Goal: Feedback & Contribution: Contribute content

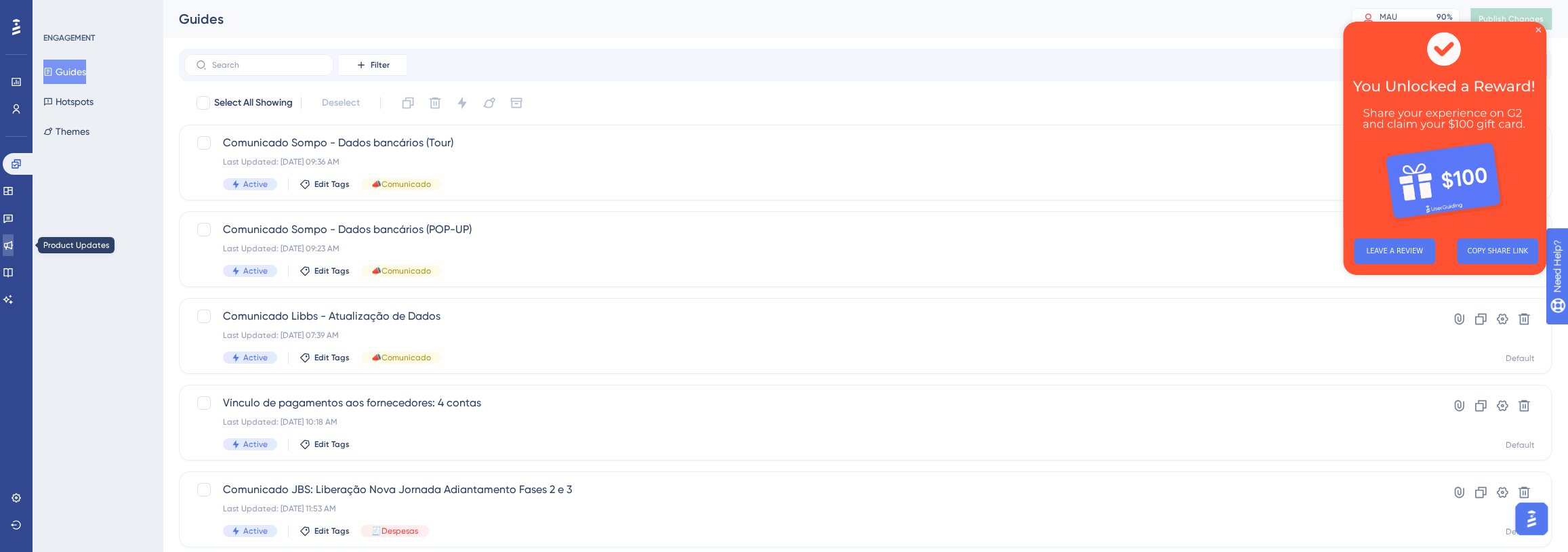
click at [13, 240] on icon at bounding box center [8, 245] width 11 height 11
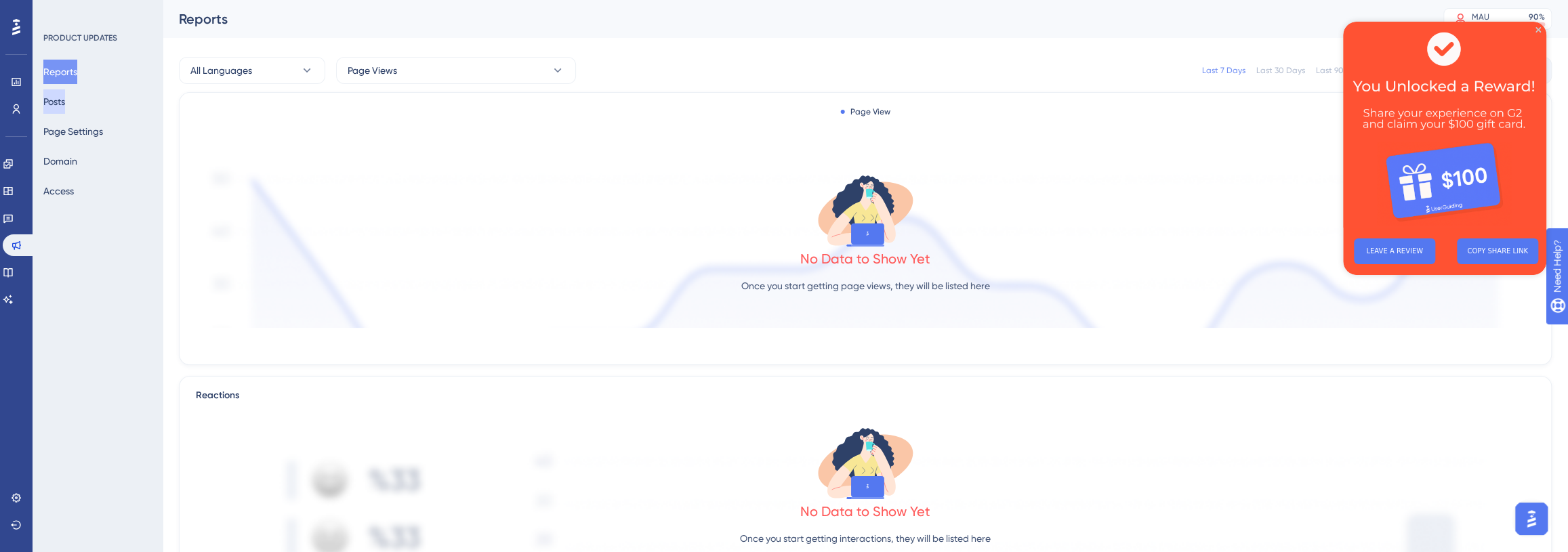
click at [65, 108] on button "Posts" at bounding box center [55, 101] width 22 height 24
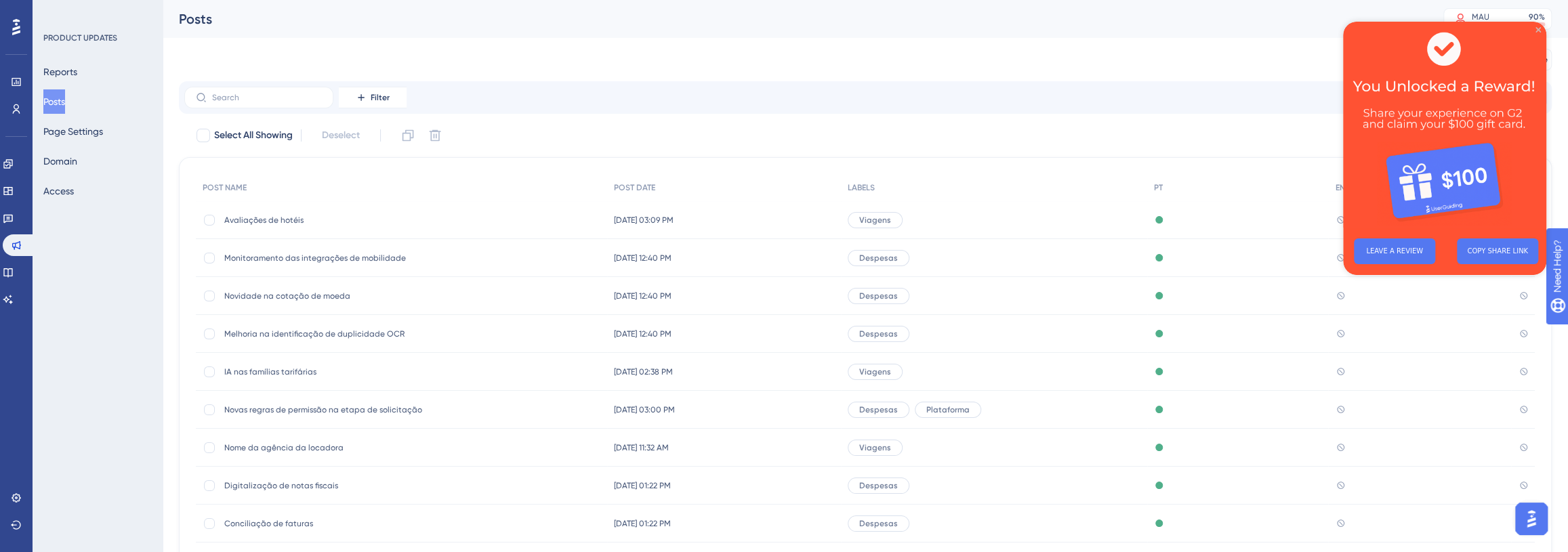
click at [1539, 28] on icon "Close Preview" at bounding box center [1538, 29] width 5 height 5
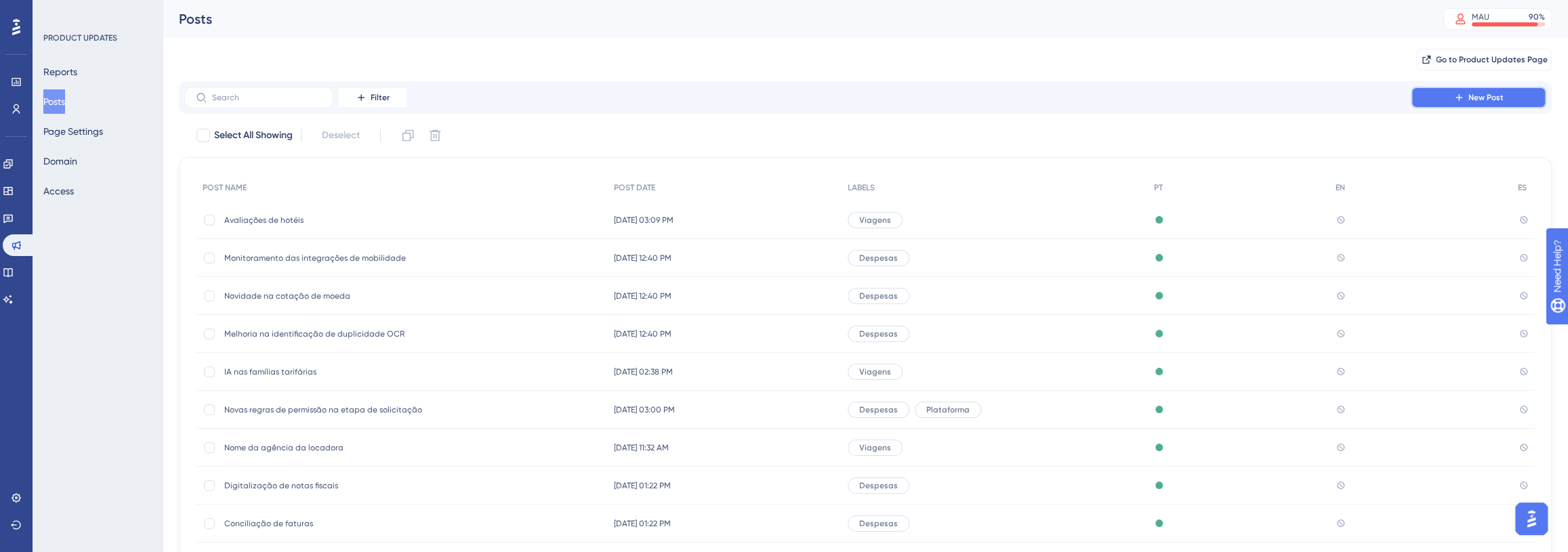
click at [1518, 87] on button "New Post" at bounding box center [1478, 98] width 135 height 22
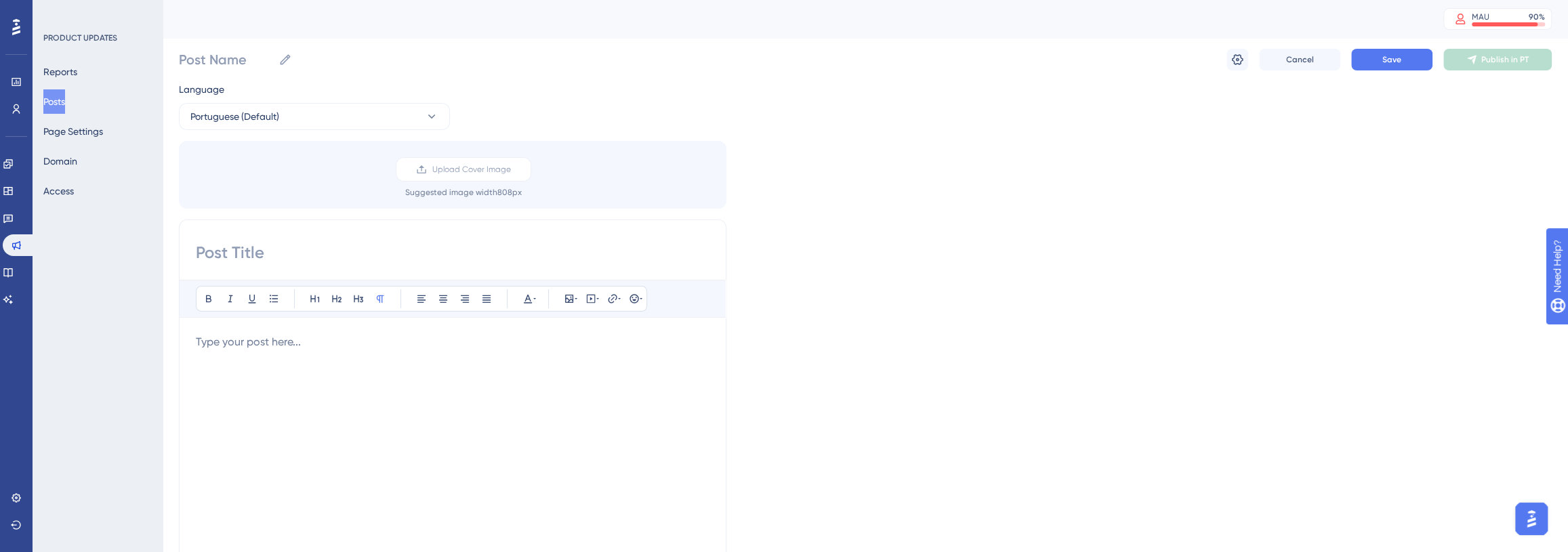
click at [316, 256] on input at bounding box center [453, 253] width 513 height 22
click at [312, 367] on div at bounding box center [453, 483] width 513 height 298
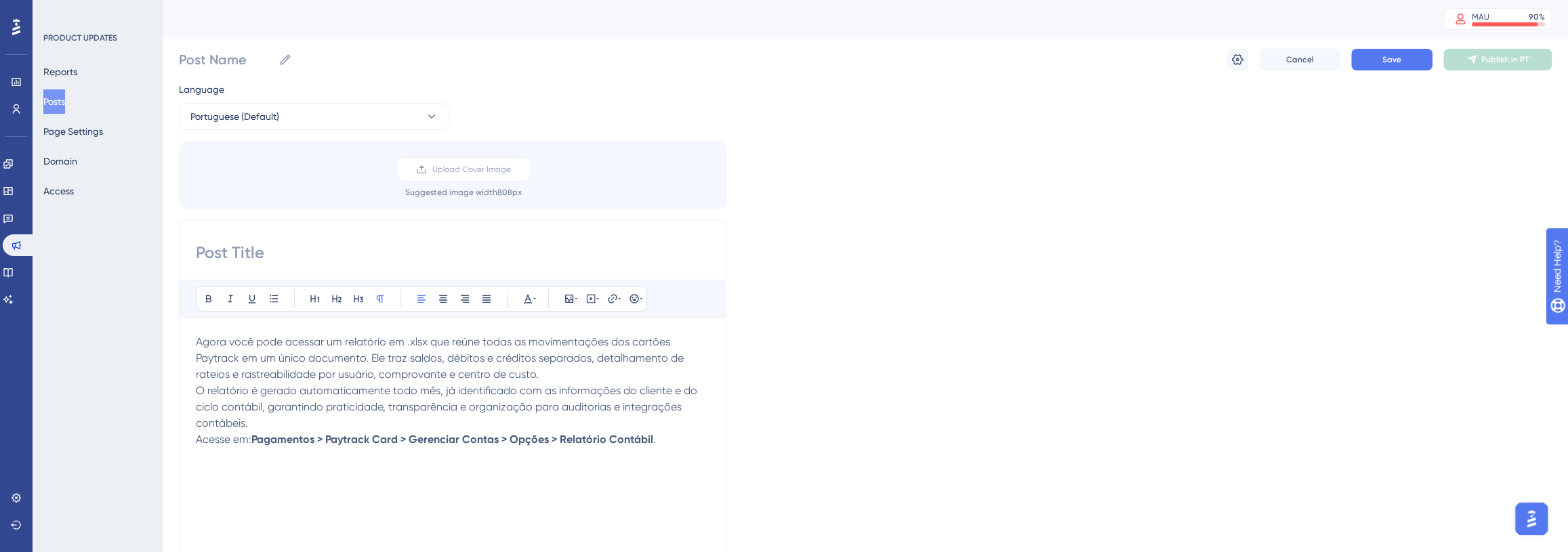
click at [284, 252] on input at bounding box center [453, 253] width 513 height 22
paste input "Relatório Contábil Analítico do Paytrack Card"
type input "Relatório Contábil Analítico do Paytrack Card"
click at [670, 438] on p "Acesse em: Pagamentos > Paytrack Card > Gerenciar Contas > Opções > Relatório C…" at bounding box center [453, 439] width 513 height 16
click at [266, 474] on span "Saiba mais aqui." at bounding box center [236, 471] width 82 height 13
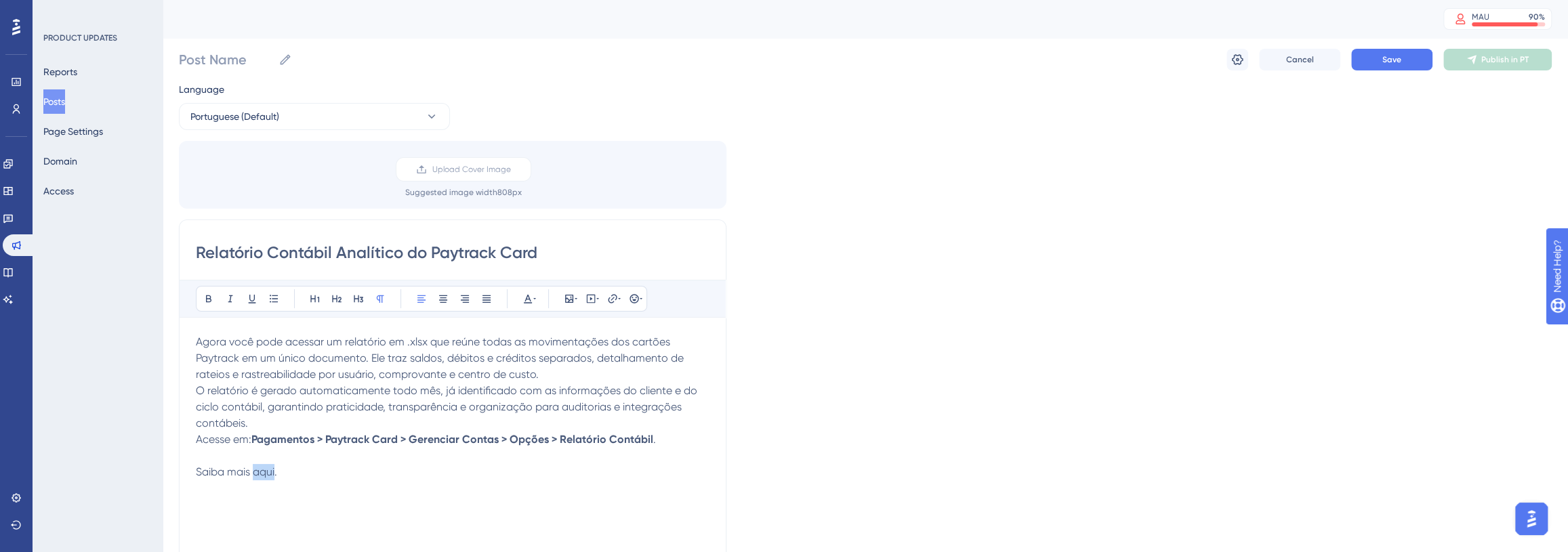
click at [266, 474] on span "Saiba mais aqui." at bounding box center [236, 471] width 82 height 13
click at [266, 473] on span "Saiba mais aqui." at bounding box center [236, 471] width 82 height 13
click at [615, 300] on icon at bounding box center [612, 299] width 11 height 11
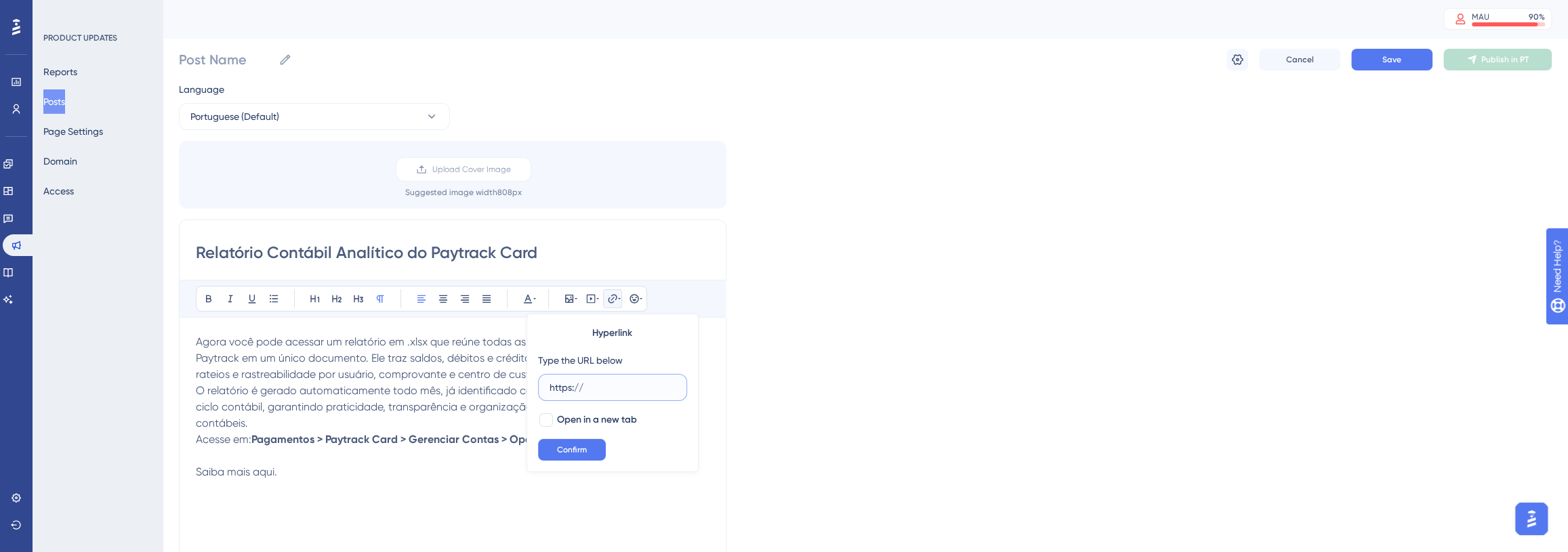
paste input "[URL][DOMAIN_NAME]"
type input "https://[URL][DOMAIN_NAME]"
click at [563, 420] on span "Open in a new tab" at bounding box center [596, 420] width 80 height 16
checkbox input "true"
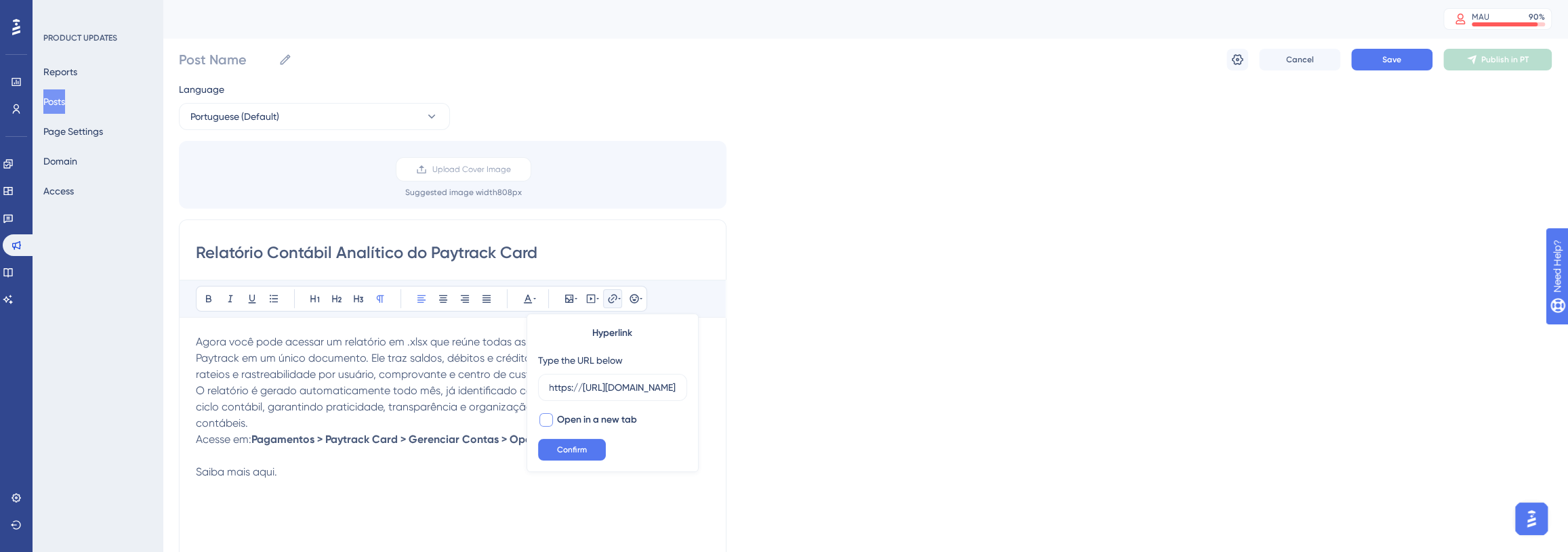
scroll to position [0, 0]
click at [577, 443] on button "Confirm" at bounding box center [571, 450] width 68 height 22
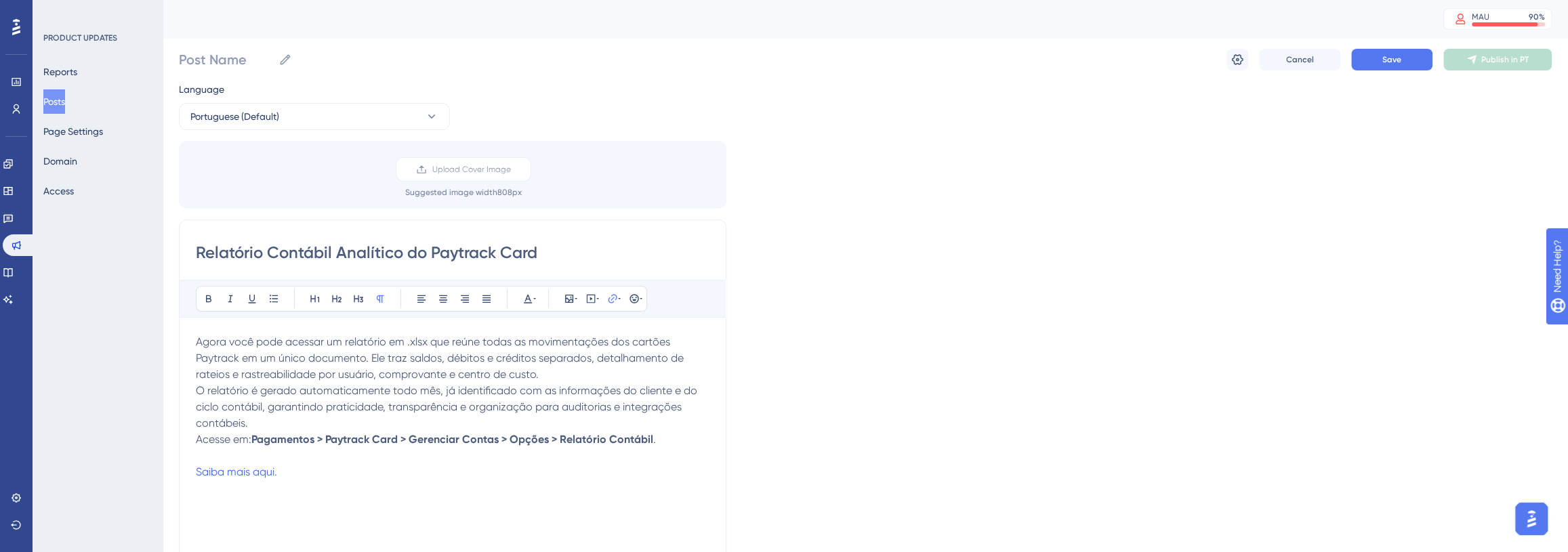
click at [972, 209] on div "Language Portuguese (Default) Upload Cover Image Suggested image width 808 px R…" at bounding box center [866, 403] width 1373 height 644
click at [945, 231] on div "Language Portuguese (Default) Upload Cover Image Suggested image width 808 px R…" at bounding box center [866, 403] width 1373 height 644
click at [684, 439] on p "Acesse em: Pagamentos > Paytrack Card > Gerenciar Contas > Opções > Relatório C…" at bounding box center [453, 439] width 513 height 16
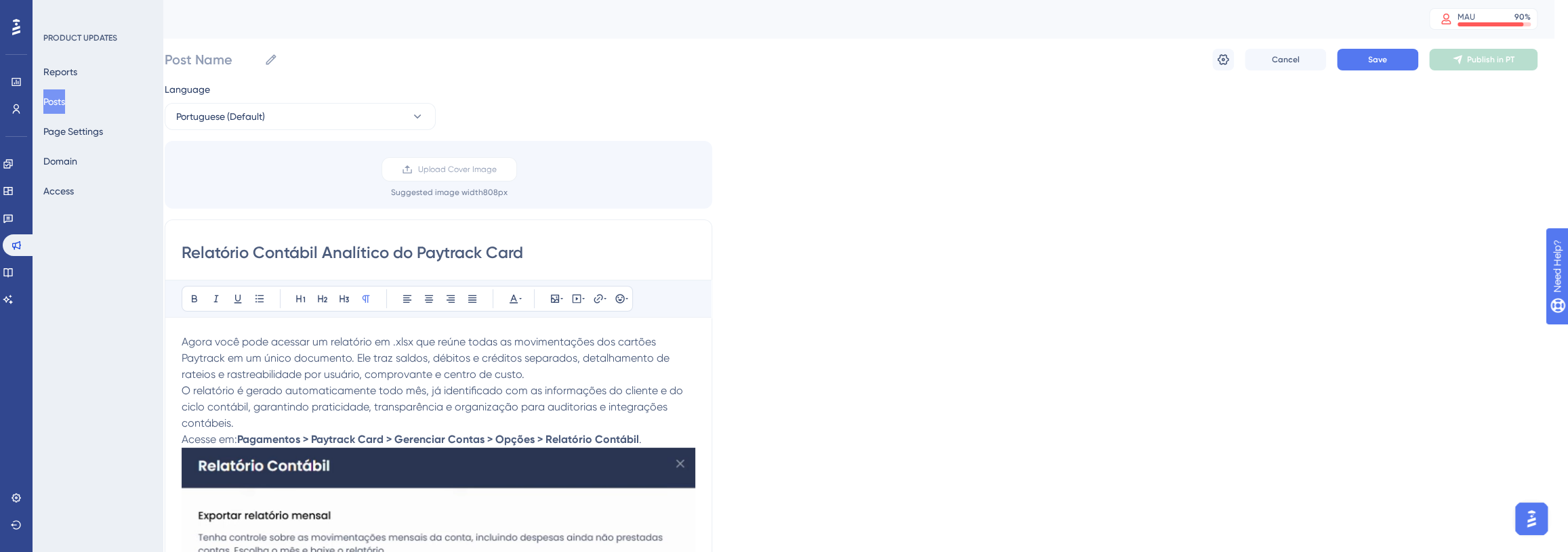
scroll to position [0, 16]
click at [1216, 58] on icon at bounding box center [1222, 59] width 12 height 11
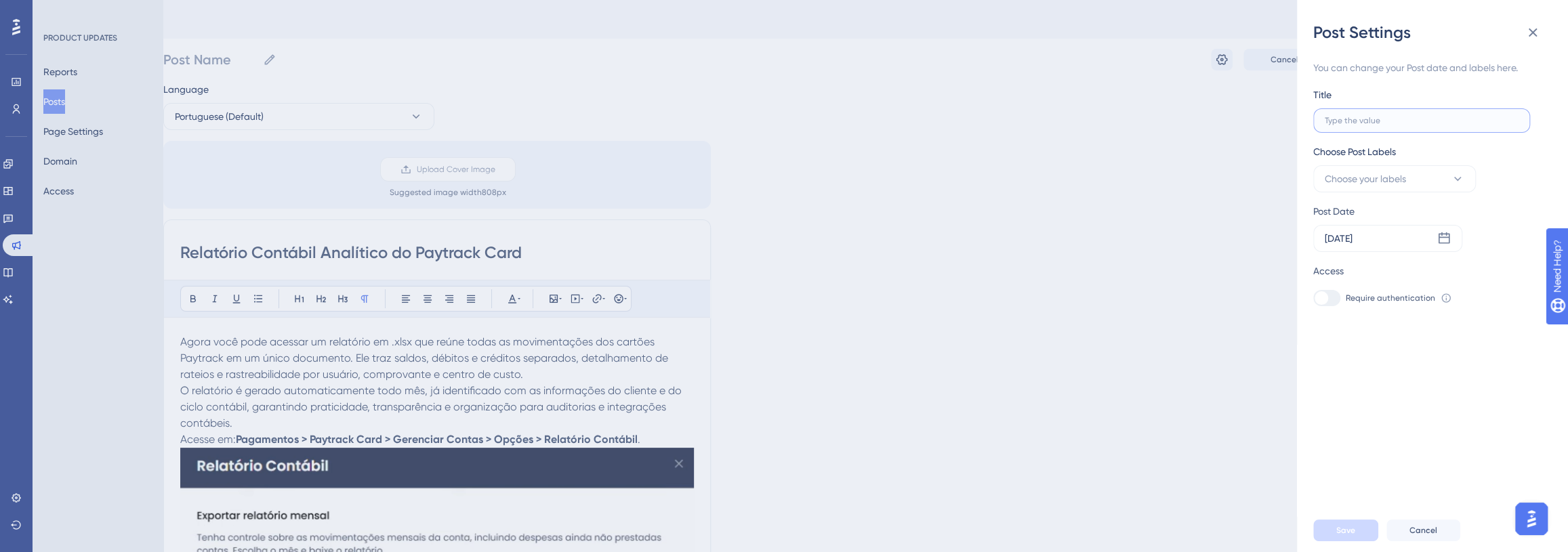
click at [1450, 117] on input "text" at bounding box center [1421, 120] width 193 height 9
click at [1422, 178] on button "Choose your labels" at bounding box center [1394, 178] width 162 height 27
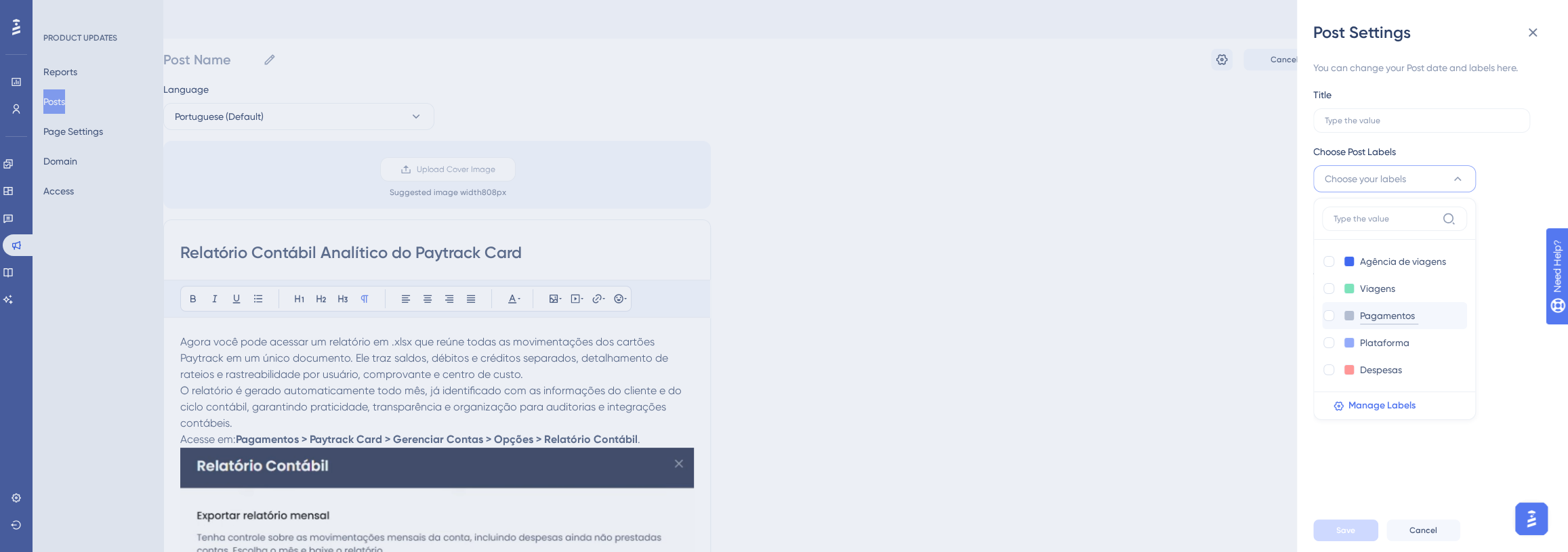
click at [1385, 317] on input "Pagamentos" at bounding box center [1388, 316] width 58 height 17
click at [1328, 317] on div at bounding box center [1328, 316] width 11 height 11
checkbox input "true"
click at [1331, 550] on div "Save Cancel" at bounding box center [1449, 531] width 271 height 44
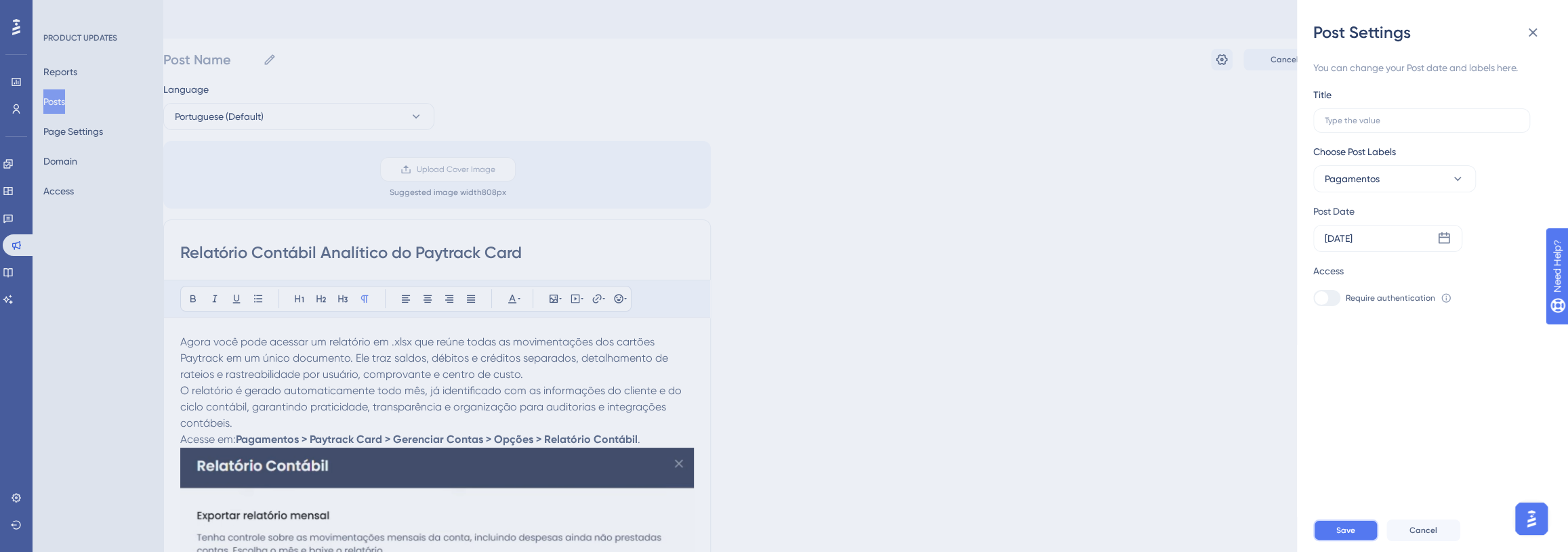
click at [1336, 536] on span "Save" at bounding box center [1345, 530] width 19 height 11
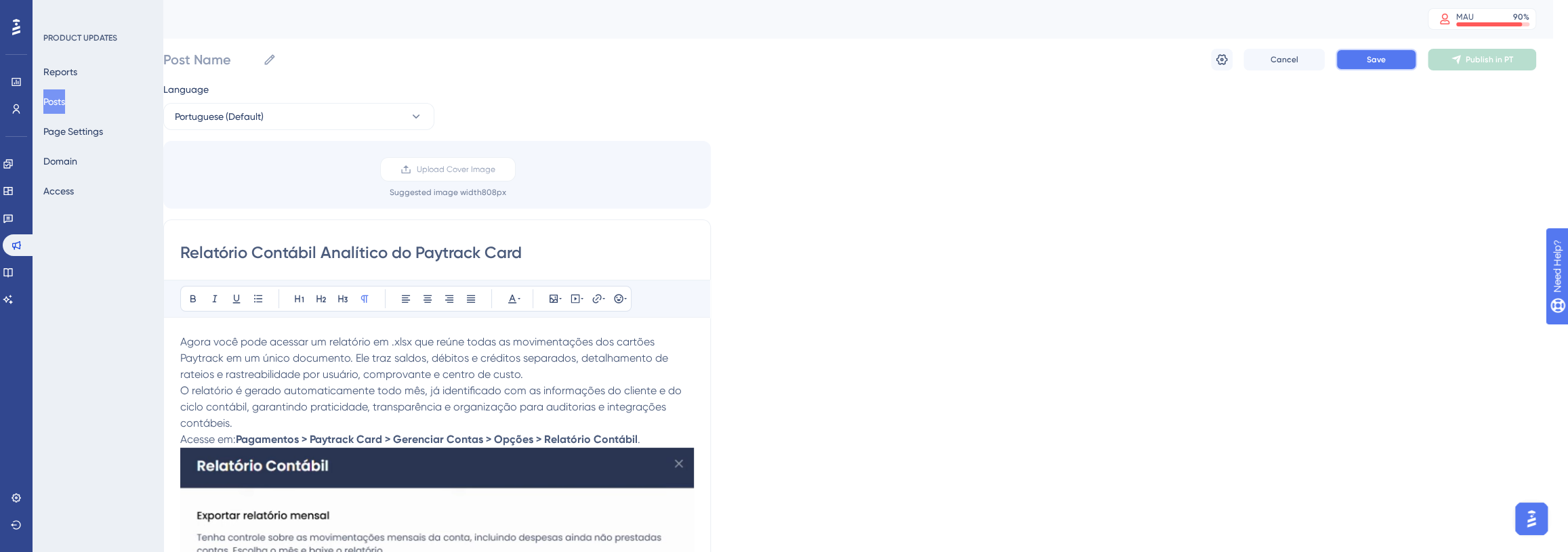
click at [1389, 67] on button "Save" at bounding box center [1375, 60] width 82 height 22
click at [1385, 63] on button "Save" at bounding box center [1375, 60] width 82 height 22
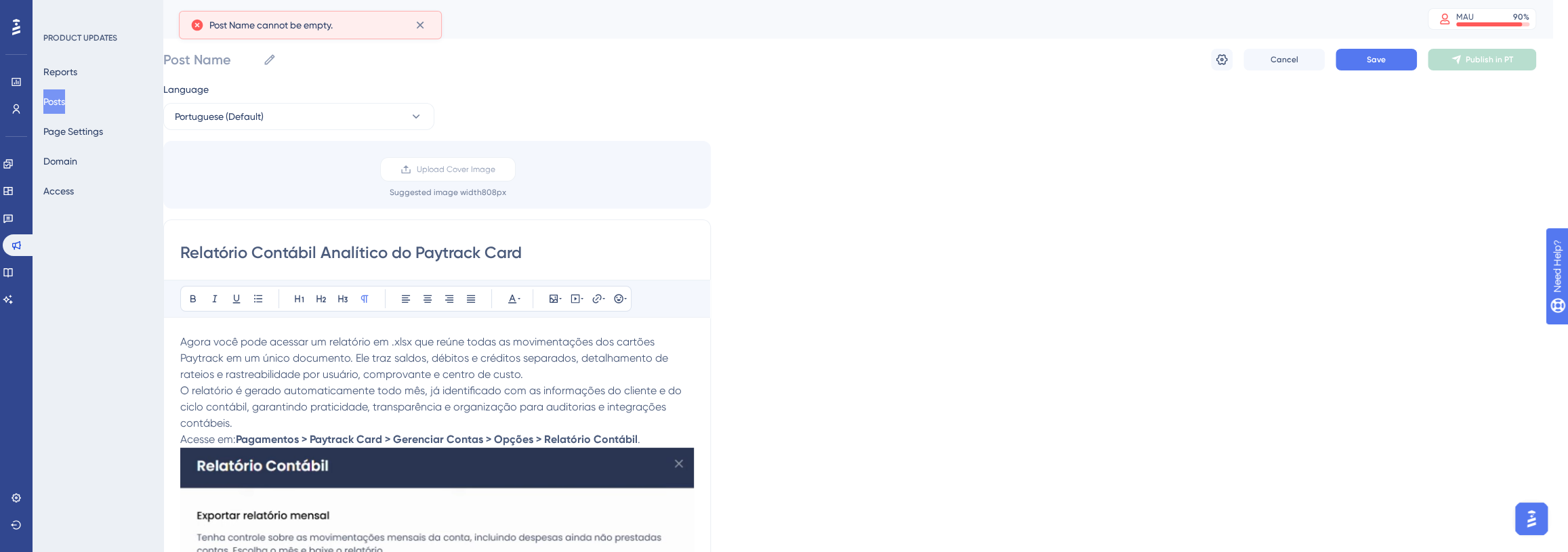
click at [402, 261] on input "Relatório Contábil Analítico do Paytrack Card" at bounding box center [437, 253] width 513 height 22
click at [402, 260] on input "Relatório Contábil Analítico do Paytrack Card" at bounding box center [437, 253] width 513 height 22
click at [555, 248] on input "Relatório Contábil Analítico do Paytrack Card" at bounding box center [437, 253] width 513 height 22
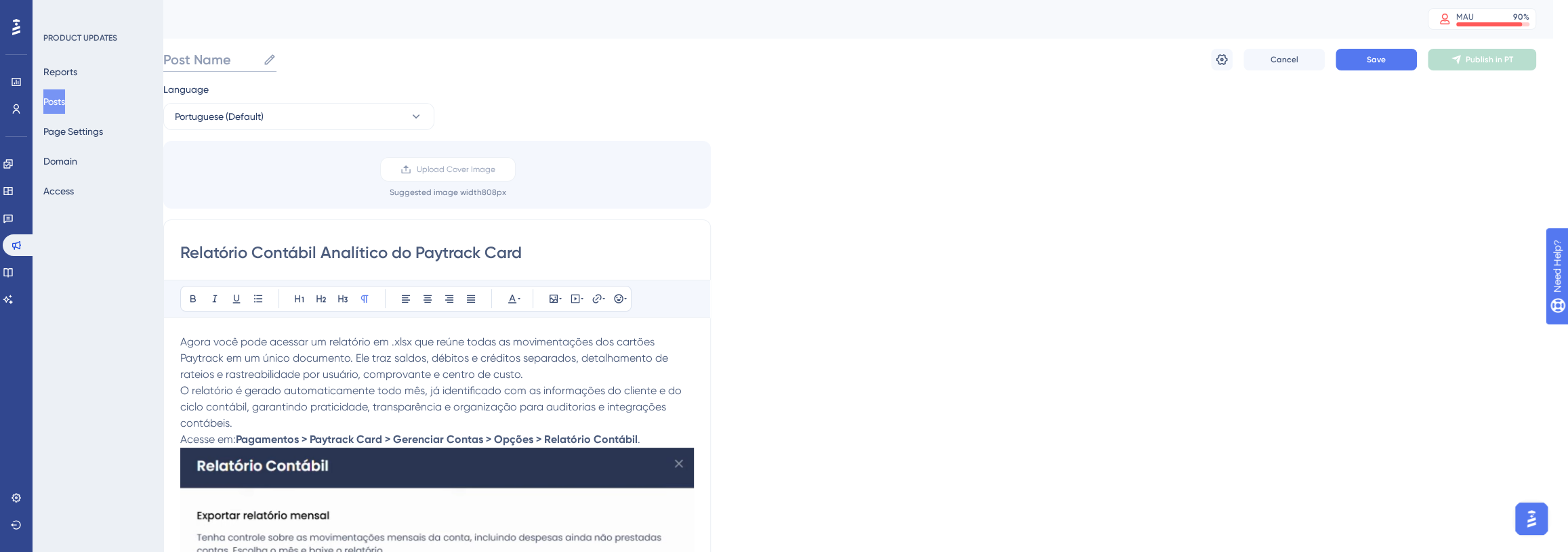
click at [220, 65] on input "Post Name" at bounding box center [210, 60] width 94 height 19
paste input "Relatório Contábil Analítico do Paytrack Card"
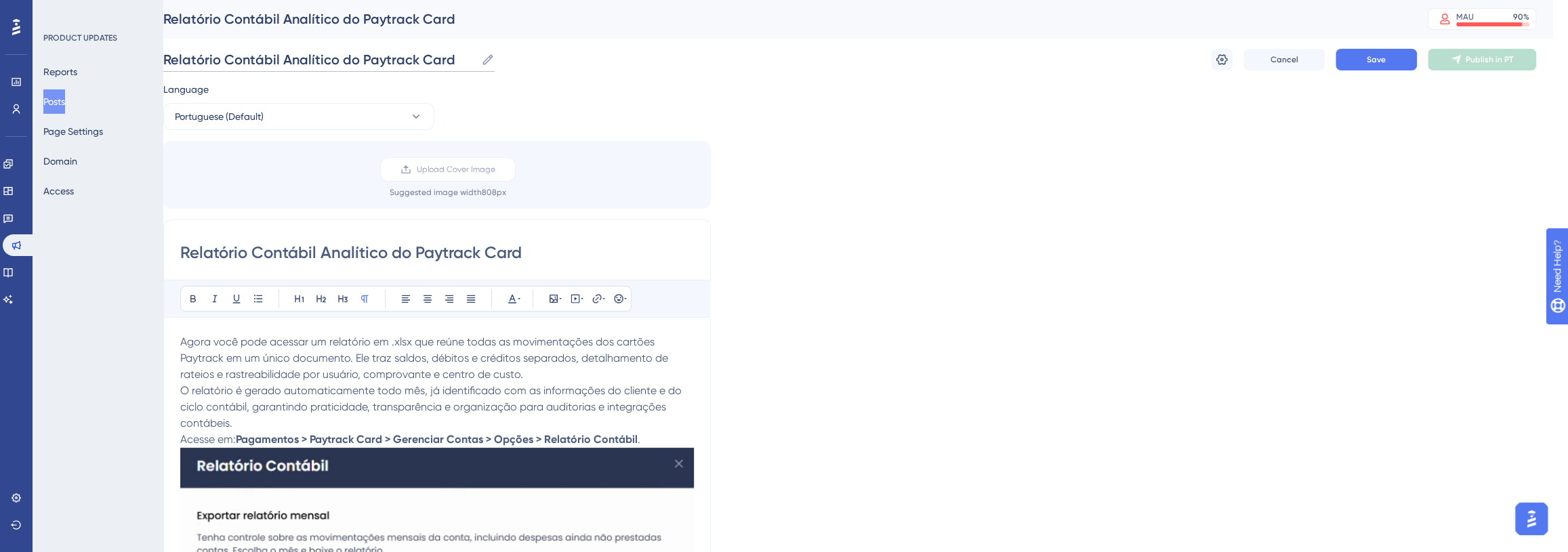
scroll to position [0, 0]
type input "Relatório Contábil Analítico do Paytrack Card"
click at [1376, 47] on div "Relatório Contábil Analítico do Paytrack Card Relatório Contábil Analítico do P…" at bounding box center [850, 60] width 1373 height 44
click at [1386, 53] on button "Save" at bounding box center [1375, 60] width 82 height 22
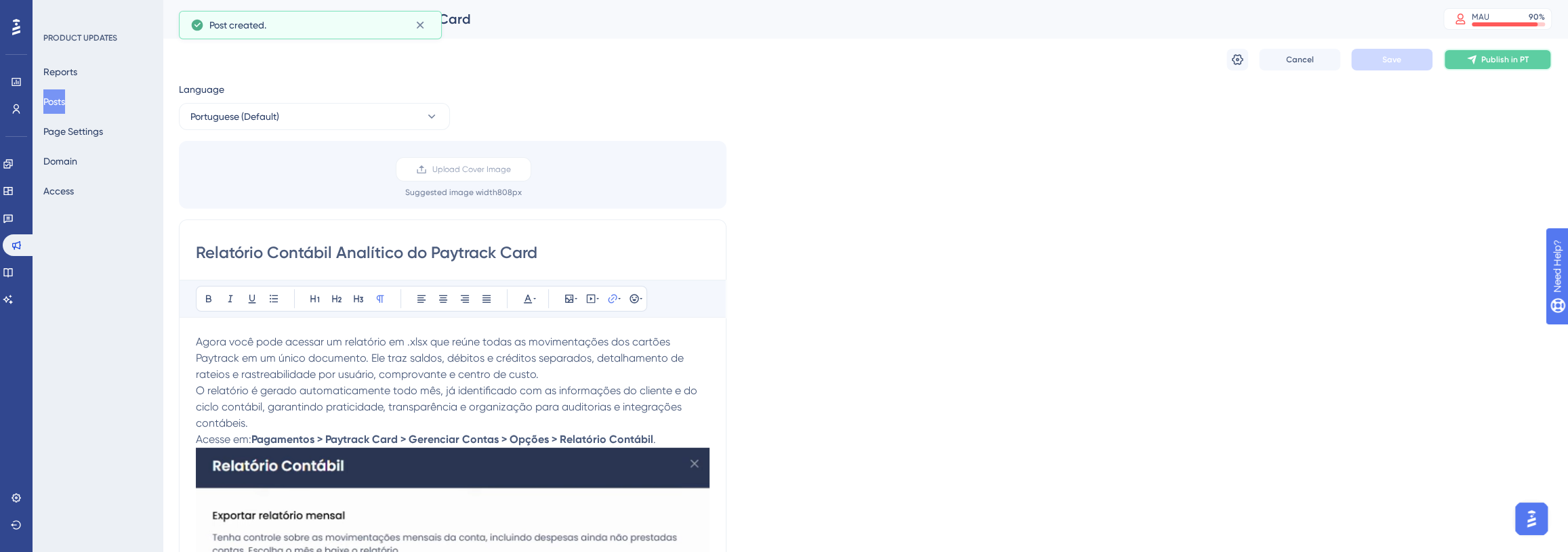
click at [1502, 57] on span "Publish in PT" at bounding box center [1504, 59] width 47 height 11
